Goal: Information Seeking & Learning: Find specific fact

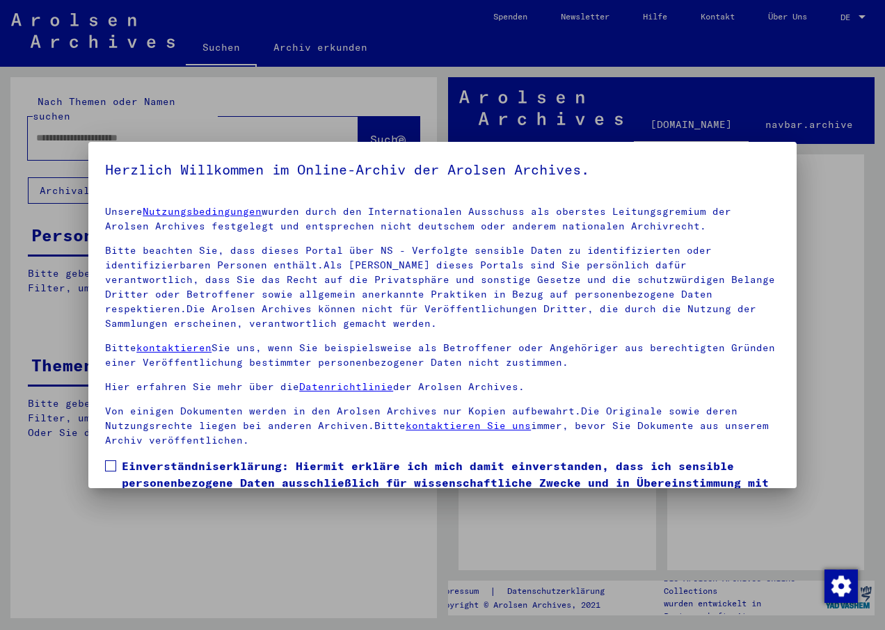
click at [113, 462] on span at bounding box center [110, 466] width 11 height 11
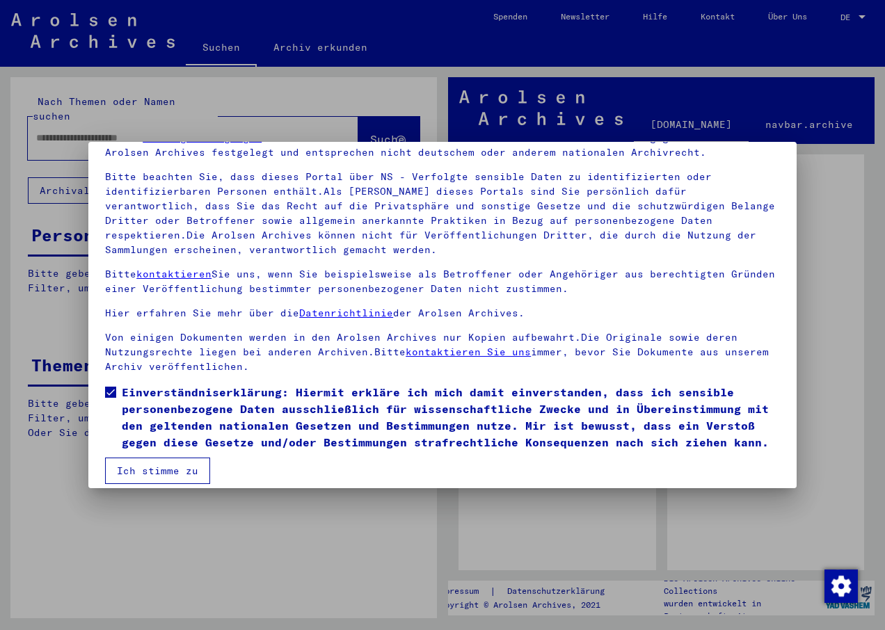
scroll to position [86, 0]
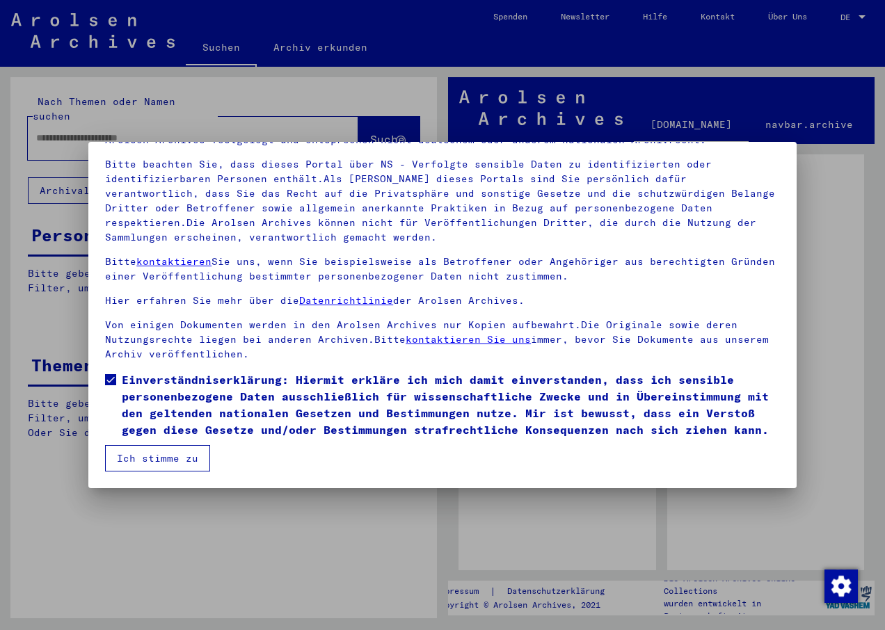
click at [176, 460] on button "Ich stimme zu" at bounding box center [157, 458] width 105 height 26
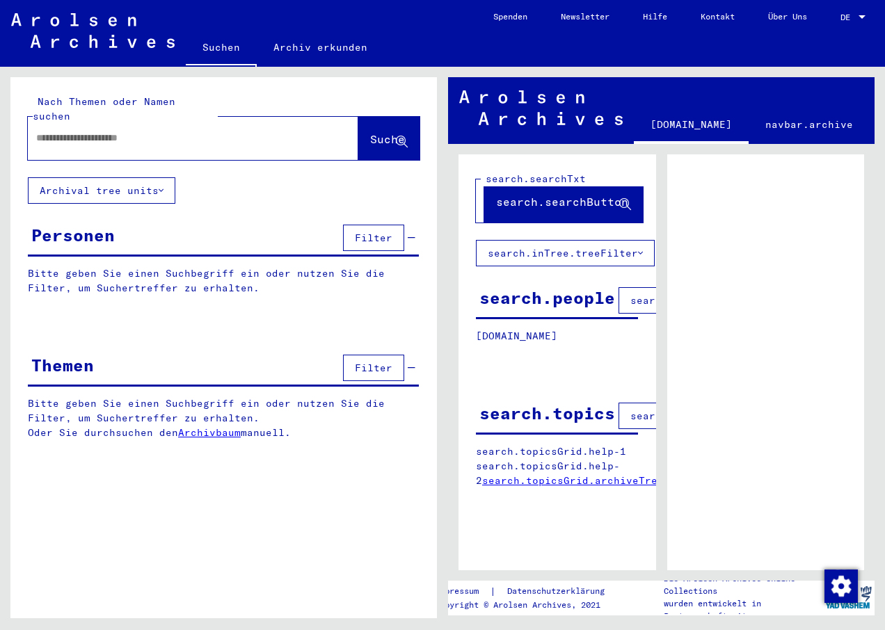
paste input "******"
type input "******"
click at [373, 132] on span "Suche" at bounding box center [387, 139] width 35 height 14
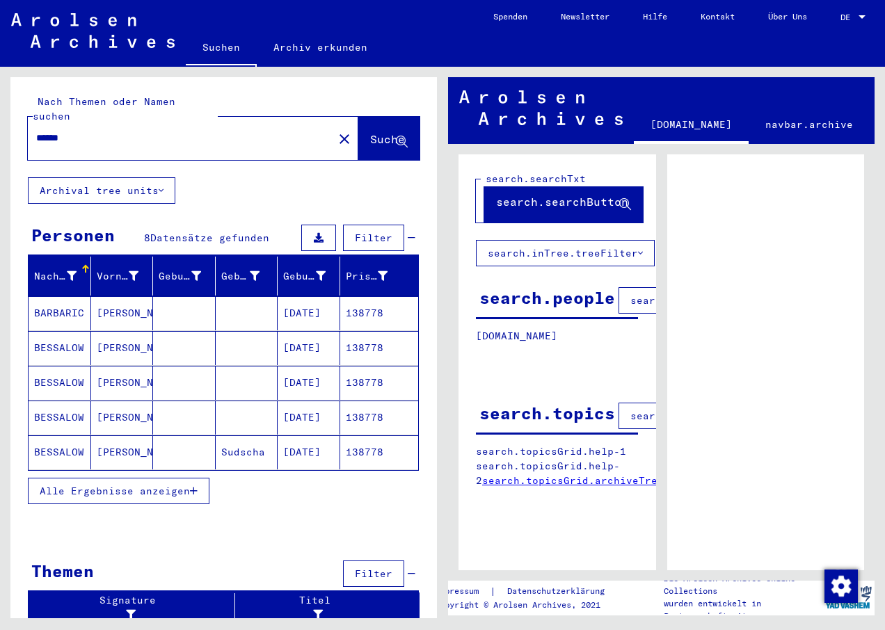
click at [138, 336] on mat-cell "[PERSON_NAME]" at bounding box center [122, 348] width 63 height 34
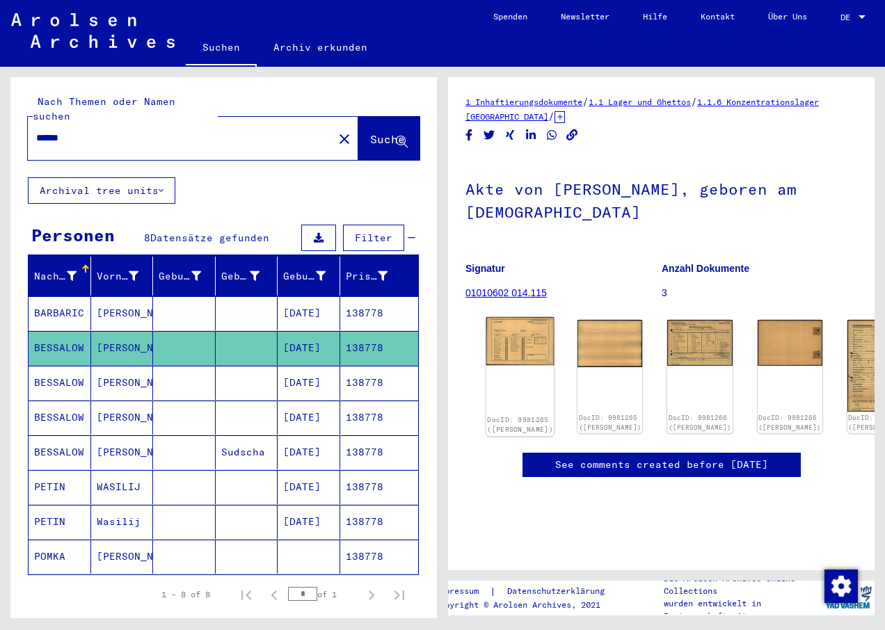
click at [503, 338] on img at bounding box center [520, 341] width 68 height 48
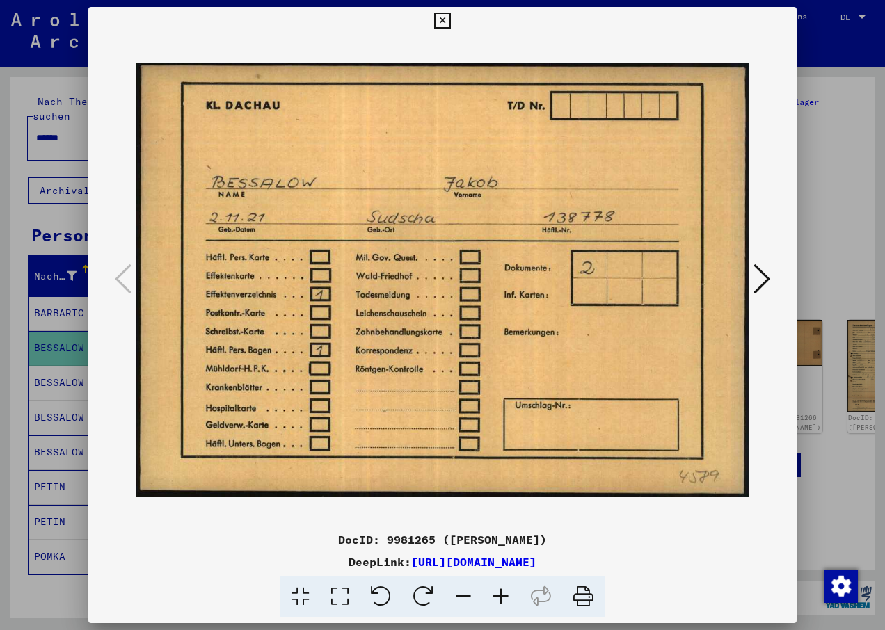
click at [755, 282] on icon at bounding box center [761, 278] width 17 height 33
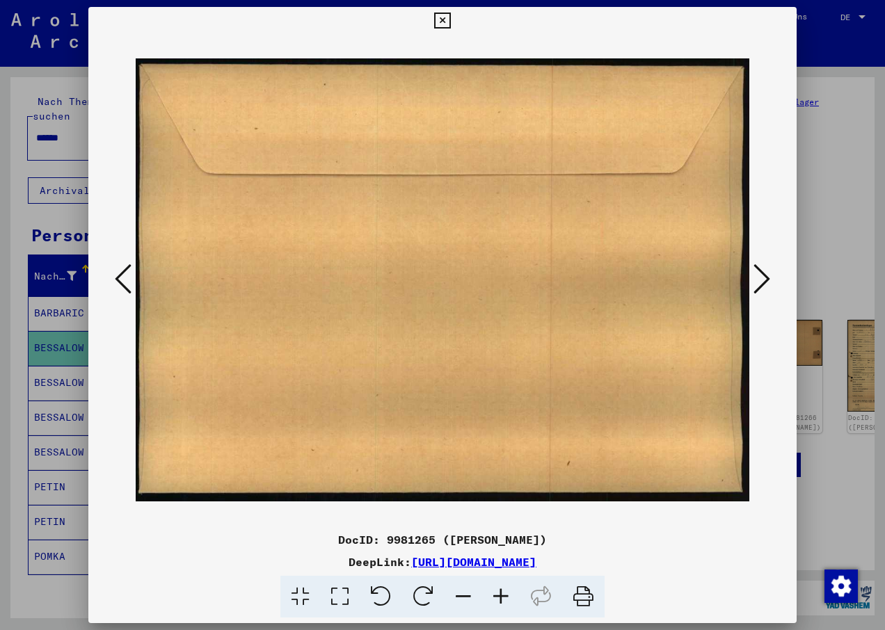
click at [755, 282] on icon at bounding box center [761, 278] width 17 height 33
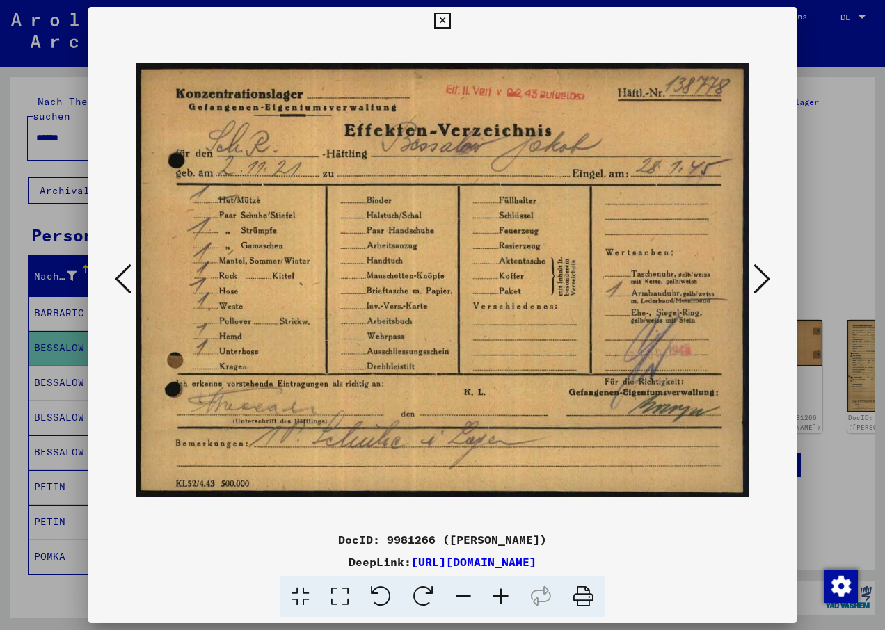
click at [755, 282] on icon at bounding box center [761, 278] width 17 height 33
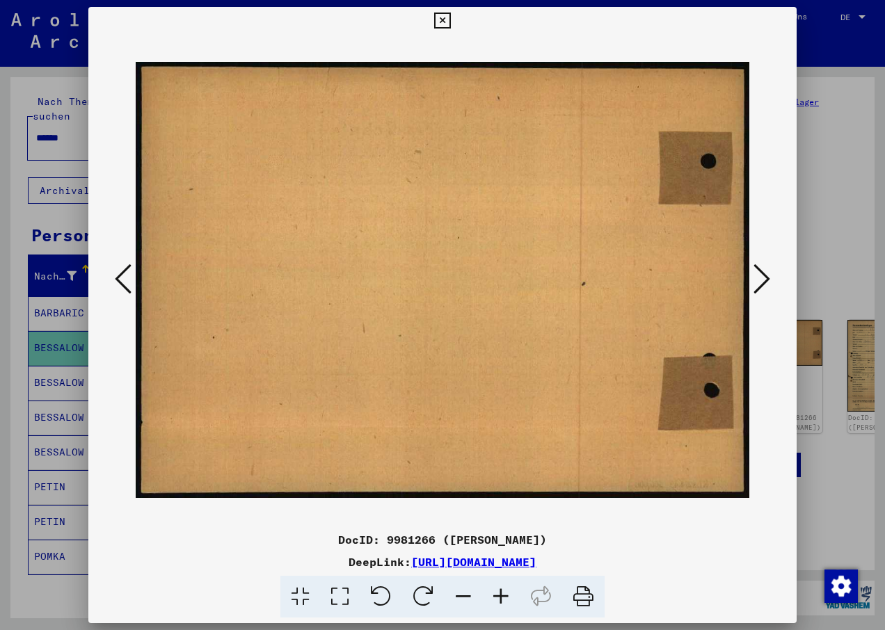
click at [755, 282] on icon at bounding box center [761, 278] width 17 height 33
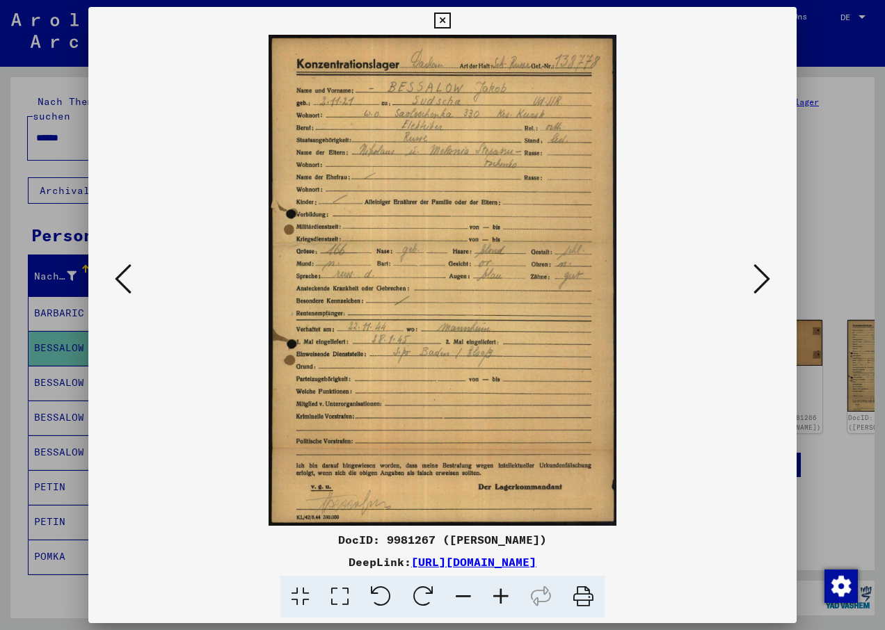
drag, startPoint x: 687, startPoint y: 561, endPoint x: 270, endPoint y: 564, distance: 416.7
click at [270, 564] on div "DeepLink: [URL][DOMAIN_NAME]" at bounding box center [442, 562] width 708 height 17
copy link "[URL][DOMAIN_NAME]"
click at [411, 564] on link "[URL][DOMAIN_NAME]" at bounding box center [473, 562] width 125 height 14
